Goal: Information Seeking & Learning: Learn about a topic

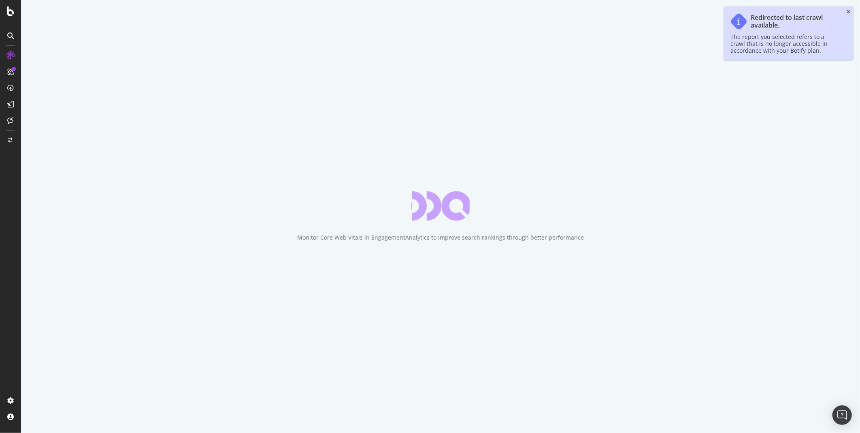
click at [848, 11] on icon "close toast" at bounding box center [849, 12] width 4 height 5
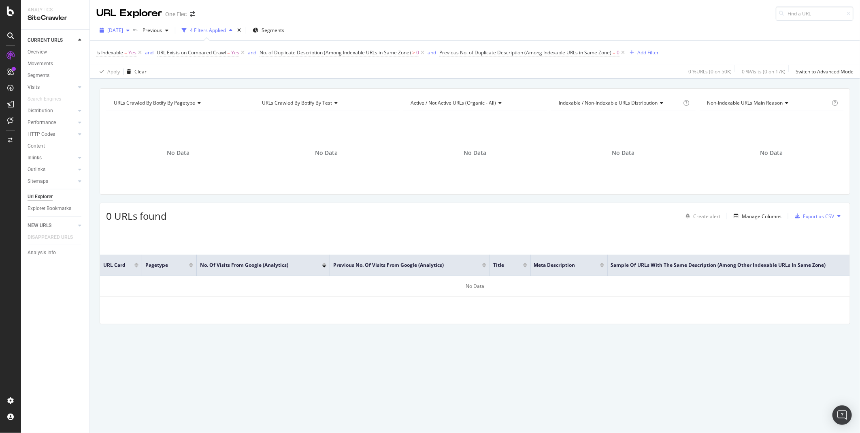
click at [132, 34] on div "[DATE]" at bounding box center [114, 30] width 36 height 12
click at [132, 63] on div "[DATE] 50.0K URLs" at bounding box center [150, 59] width 96 height 12
click at [241, 54] on icon at bounding box center [242, 53] width 7 height 8
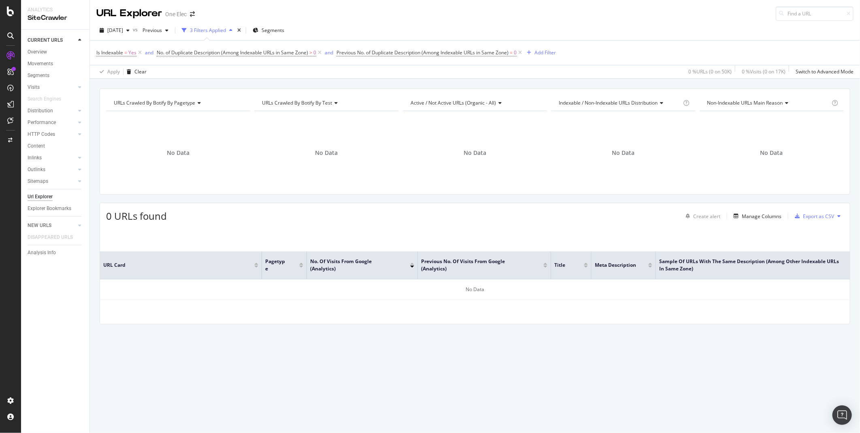
click at [645, 374] on div "URLs Crawled By Botify By pagetype Chart (by Value) Table Expand Export as CSV …" at bounding box center [475, 256] width 771 height 354
click at [624, 399] on div "URLs Crawled By Botify By pagetype Chart (by Value) Table Expand Export as CSV …" at bounding box center [475, 256] width 771 height 354
click at [208, 406] on div "URLs Crawled By Botify By pagetype Chart (by Value) Table Expand Export as CSV …" at bounding box center [475, 256] width 771 height 354
click at [38, 111] on div "Distribution" at bounding box center [41, 111] width 26 height 9
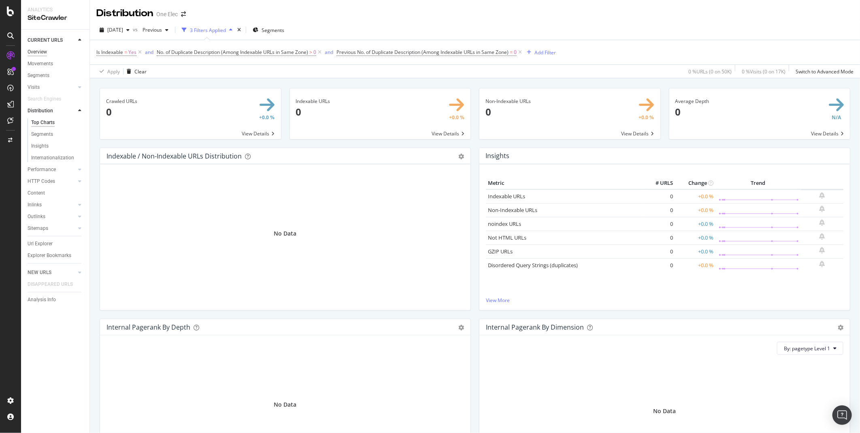
click at [36, 51] on div "Overview" at bounding box center [37, 52] width 19 height 9
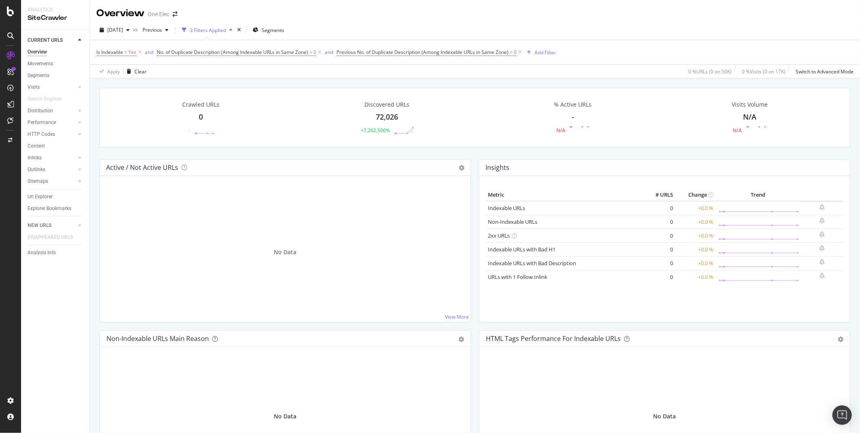
click at [123, 13] on div "Overview" at bounding box center [120, 13] width 48 height 14
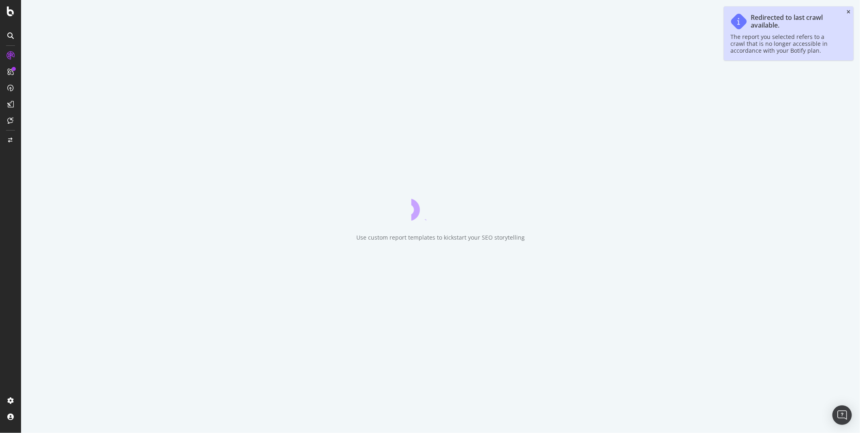
click at [774, 14] on icon "close toast" at bounding box center [849, 12] width 4 height 5
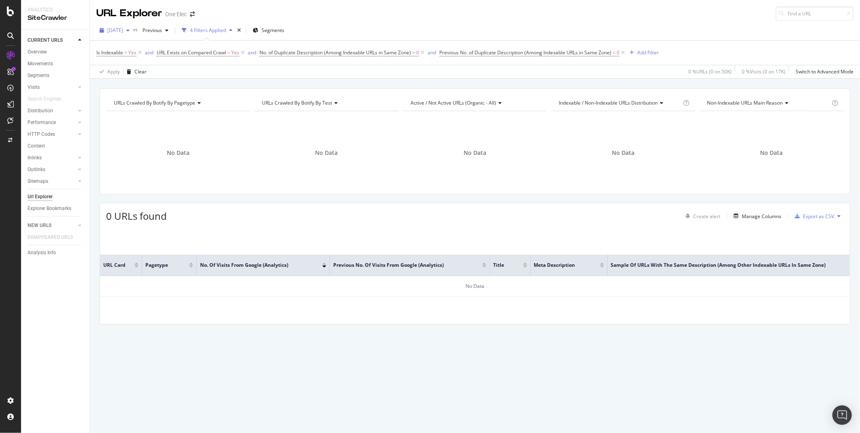
click at [123, 29] on span "[DATE]" at bounding box center [115, 30] width 16 height 7
click at [46, 111] on div "Distribution" at bounding box center [41, 111] width 26 height 9
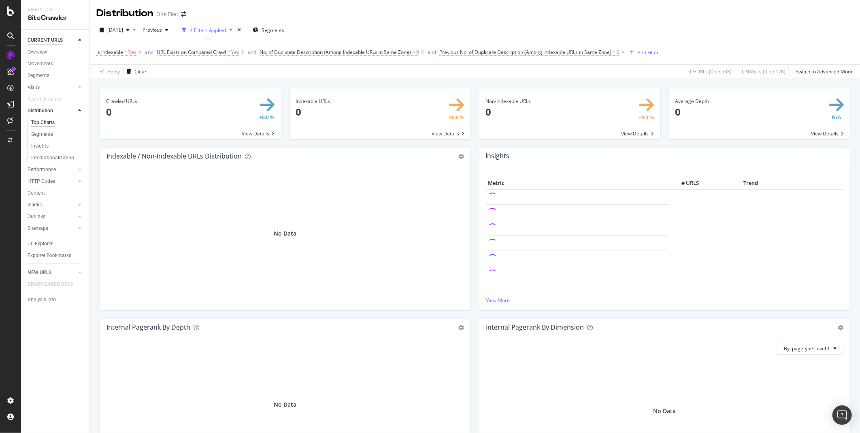
click at [36, 37] on div "CURRENT URLS" at bounding box center [45, 40] width 35 height 9
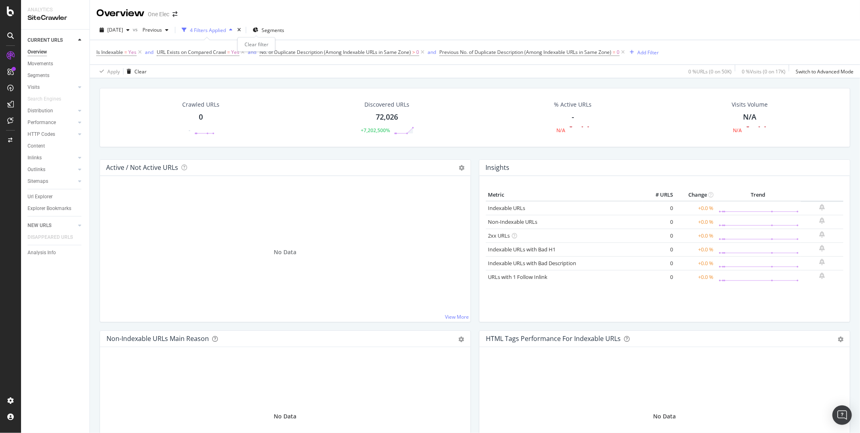
drag, startPoint x: 255, startPoint y: 30, endPoint x: 251, endPoint y: 62, distance: 31.9
click at [241, 30] on icon "times" at bounding box center [239, 30] width 4 height 5
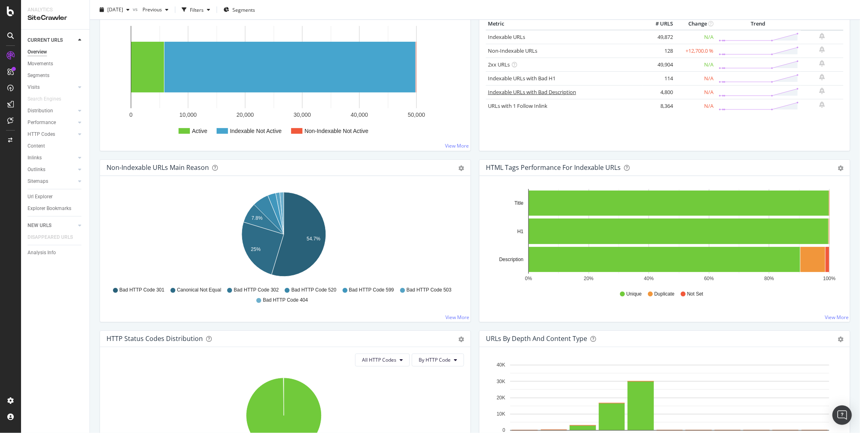
scroll to position [112, 0]
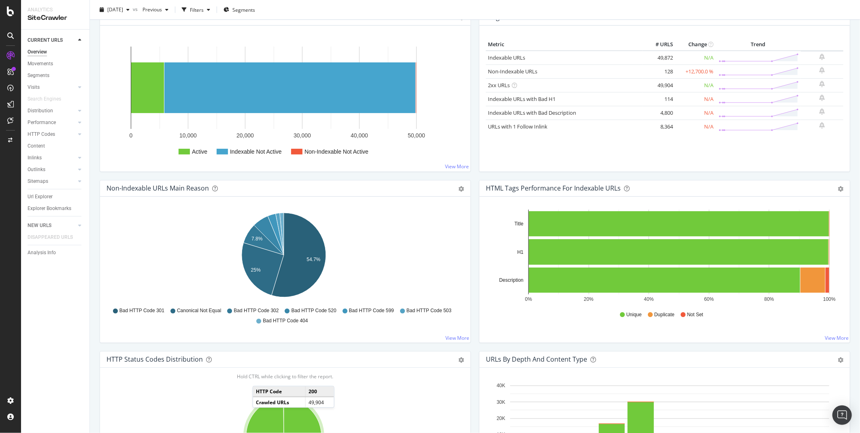
click at [39, 128] on div "HTTP Codes" at bounding box center [59, 134] width 62 height 12
click at [38, 130] on div "HTTP Codes" at bounding box center [42, 134] width 28 height 9
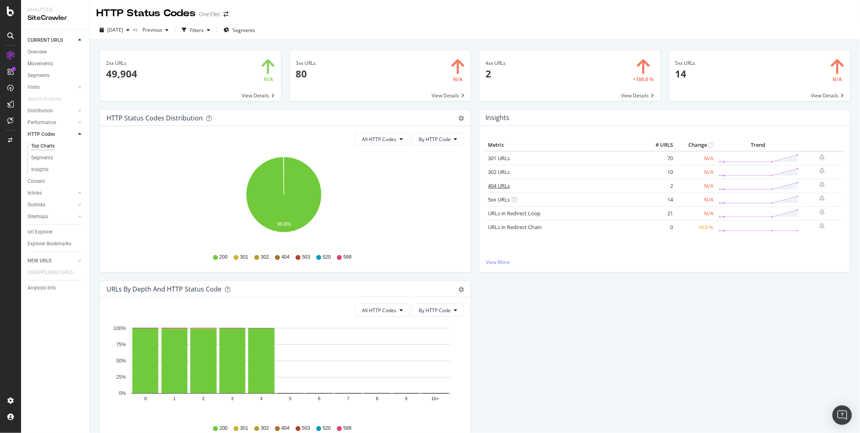
click at [496, 184] on link "404 URLs" at bounding box center [499, 185] width 22 height 7
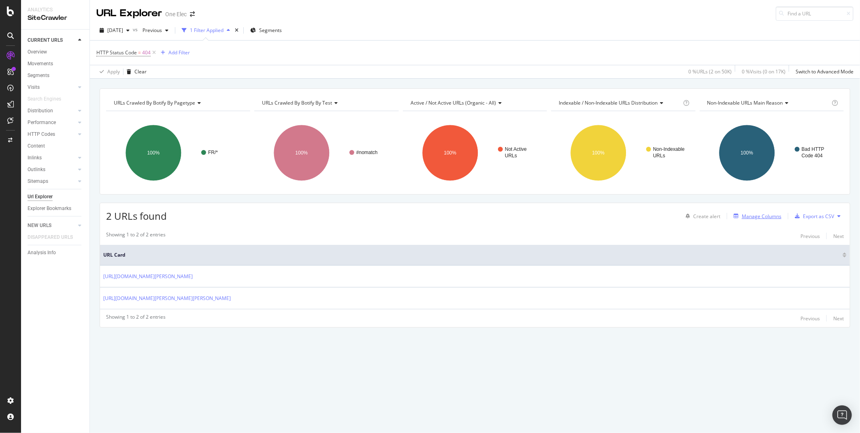
click at [770, 218] on div "Manage Columns" at bounding box center [762, 216] width 40 height 7
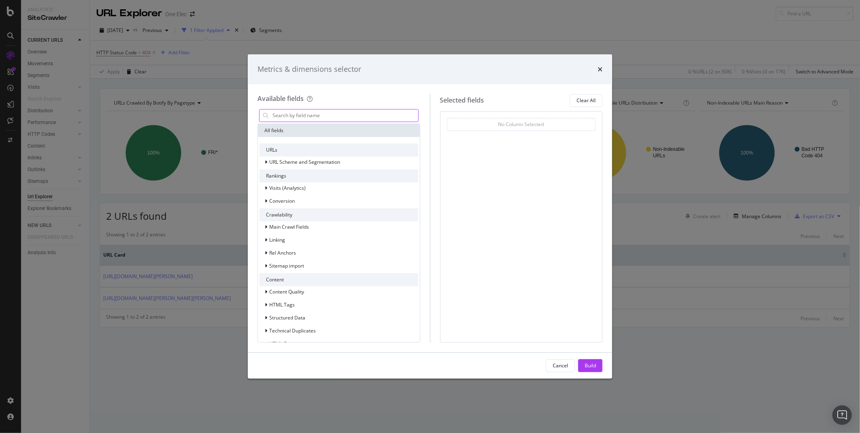
click at [325, 115] on input "modal" at bounding box center [345, 115] width 147 height 12
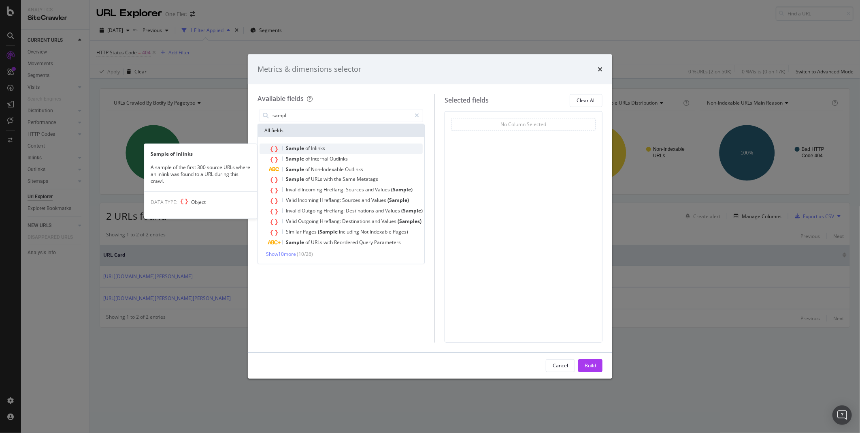
type input "sampl"
click at [290, 145] on span "Sample" at bounding box center [295, 148] width 19 height 7
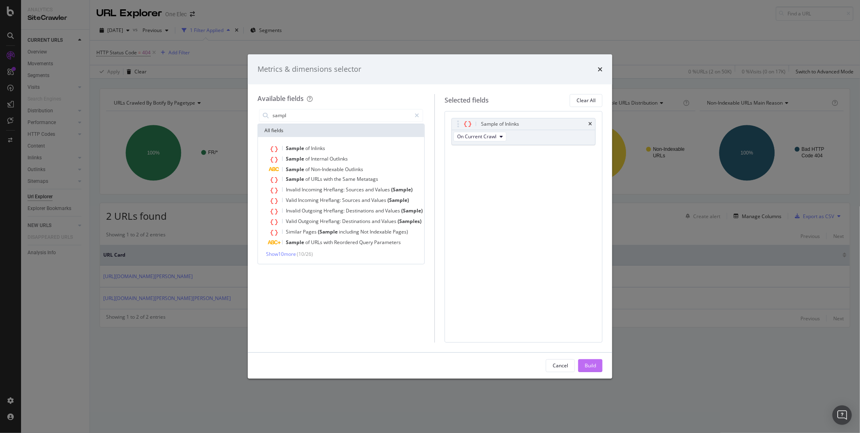
click at [592, 363] on div "Build" at bounding box center [590, 365] width 11 height 7
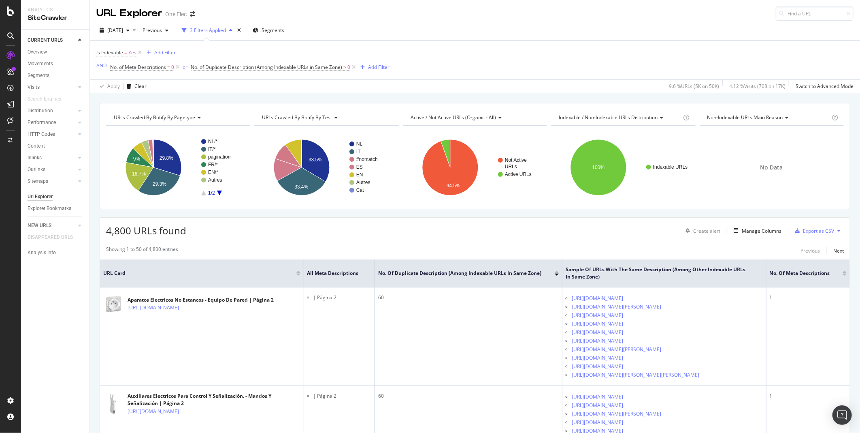
scroll to position [90, 0]
